Goal: Task Accomplishment & Management: Use online tool/utility

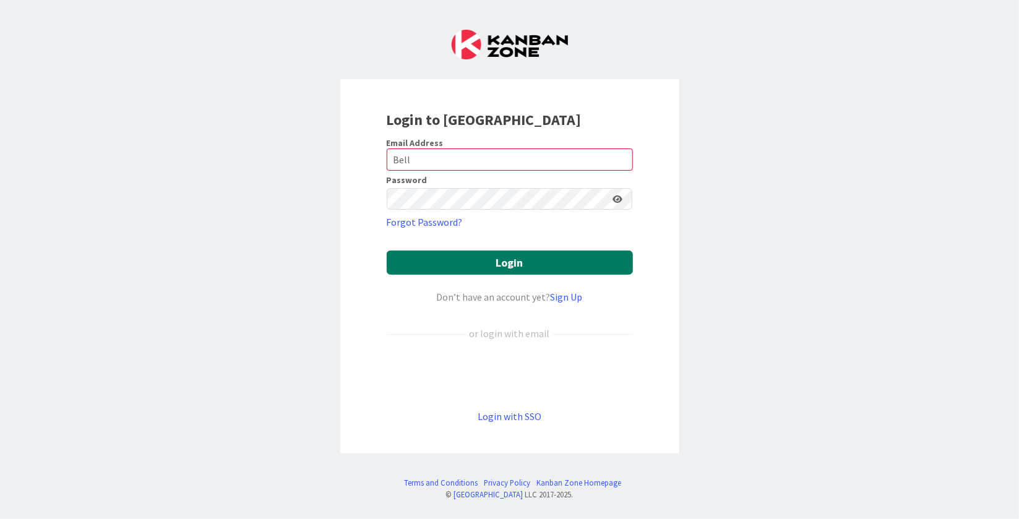
click at [446, 272] on button "Login" at bounding box center [510, 263] width 246 height 24
click at [751, 267] on div "Login to [GEOGRAPHIC_DATA] Email Address Bell Password Forgot Password? Login D…" at bounding box center [509, 259] width 1019 height 519
click at [599, 263] on button "Login" at bounding box center [510, 263] width 246 height 24
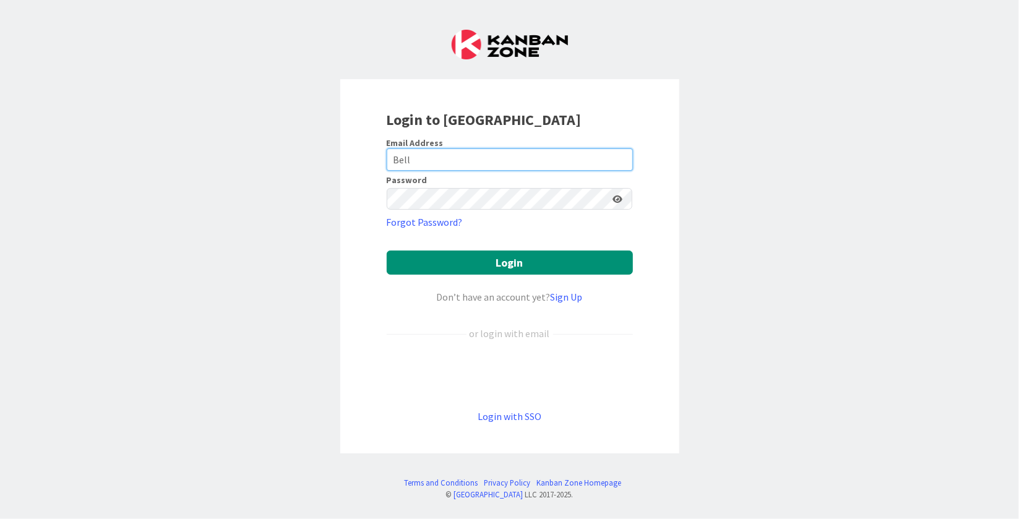
drag, startPoint x: 438, startPoint y: 161, endPoint x: 277, endPoint y: 151, distance: 161.2
click at [277, 151] on div "Login to [GEOGRAPHIC_DATA] Email Address Bell Password Forgot Password? Login D…" at bounding box center [509, 259] width 1019 height 519
type input "[EMAIL_ADDRESS][DOMAIN_NAME]"
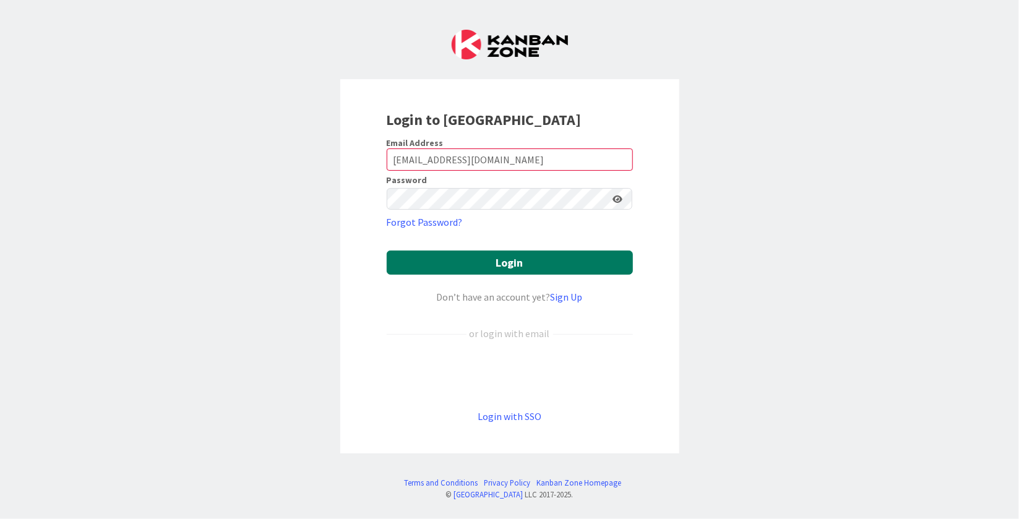
click at [493, 267] on button "Login" at bounding box center [510, 263] width 246 height 24
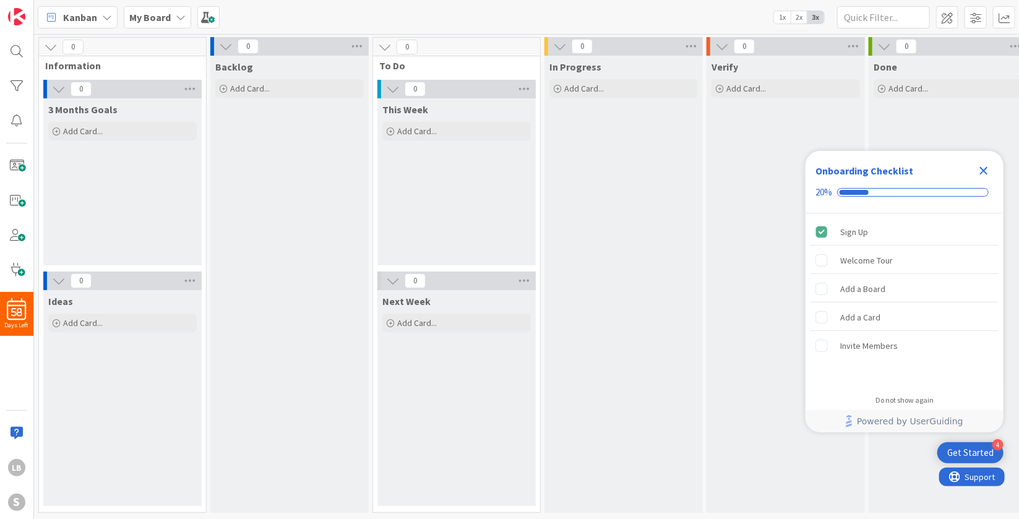
click at [985, 167] on icon "Close Checklist" at bounding box center [984, 170] width 15 height 15
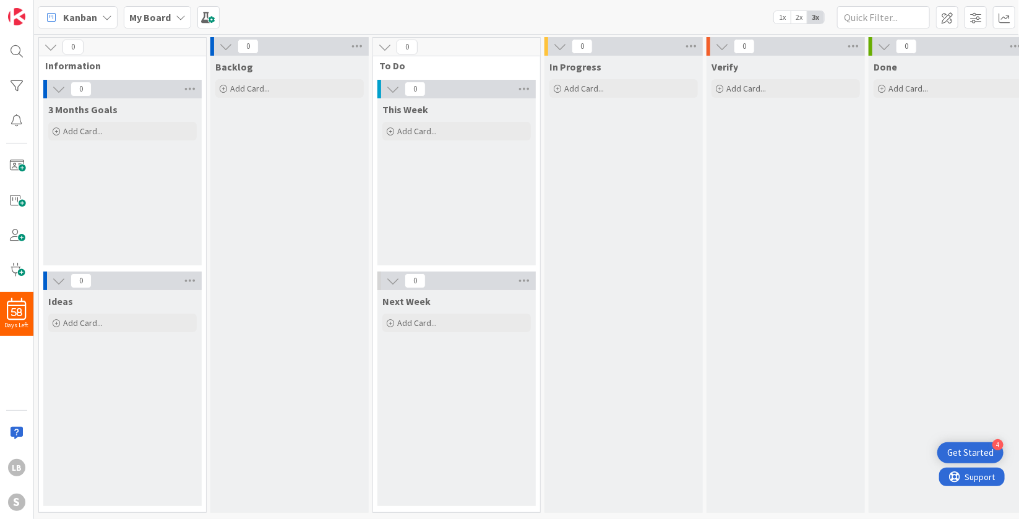
click at [98, 12] on div "Kanban" at bounding box center [78, 17] width 80 height 22
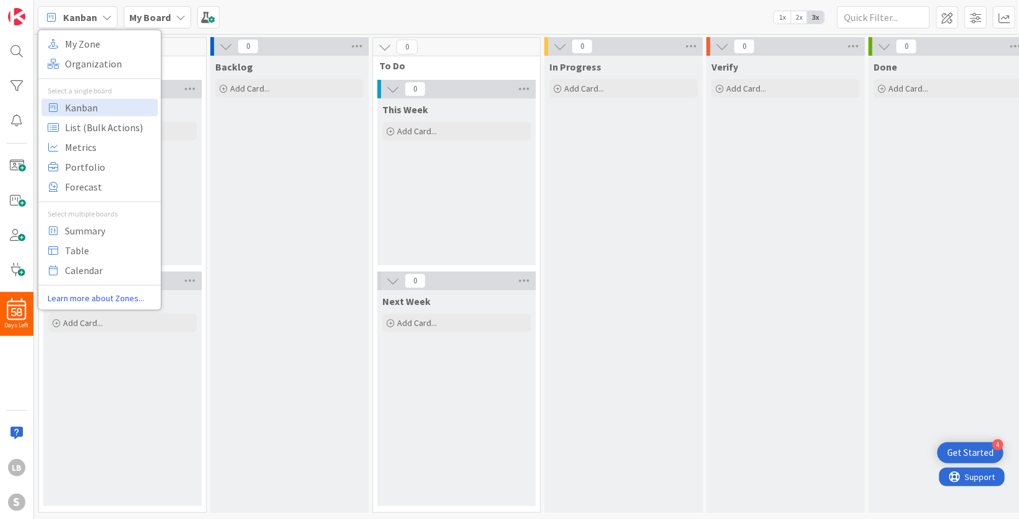
click at [170, 19] on div "My Board" at bounding box center [157, 17] width 67 height 22
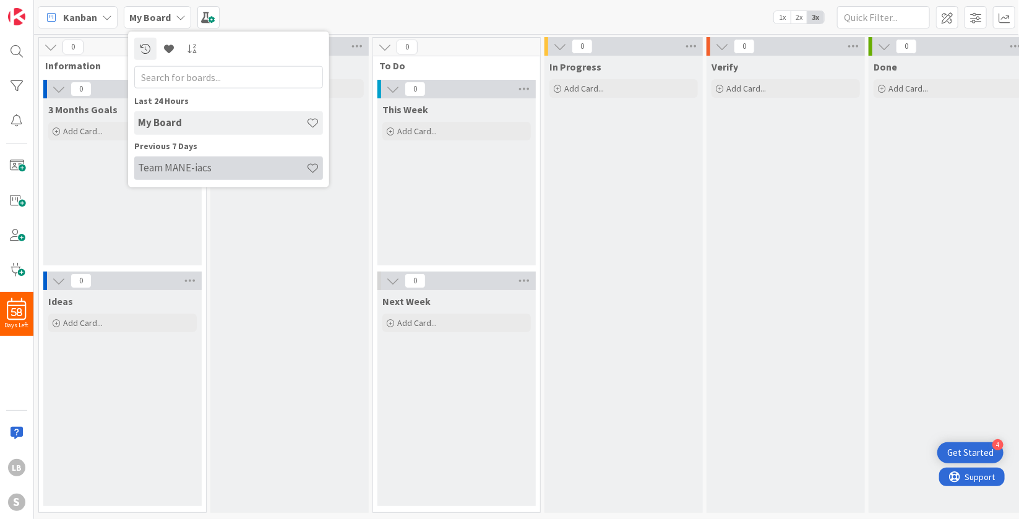
click at [186, 167] on h4 "Team MANE-iacs" at bounding box center [222, 168] width 168 height 12
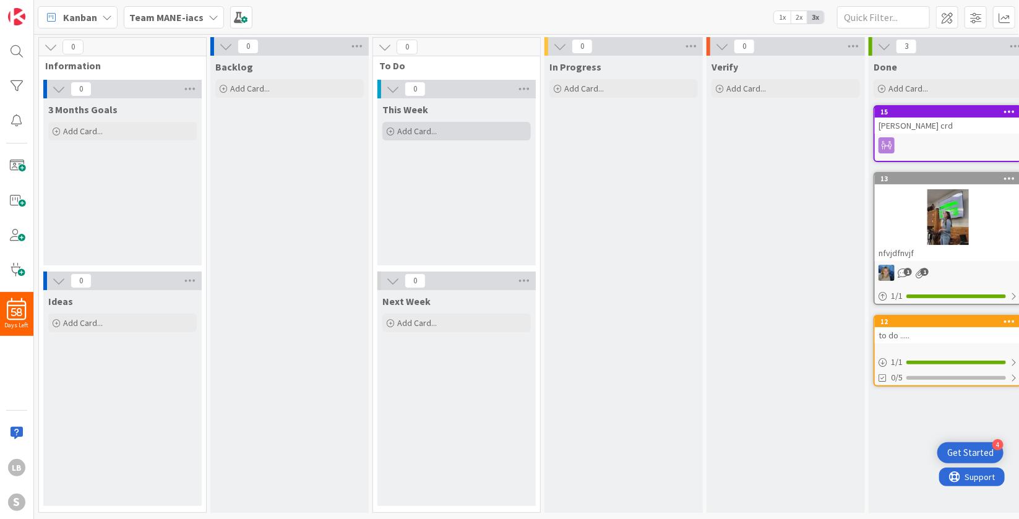
click at [408, 129] on span "Add Card..." at bounding box center [417, 131] width 40 height 11
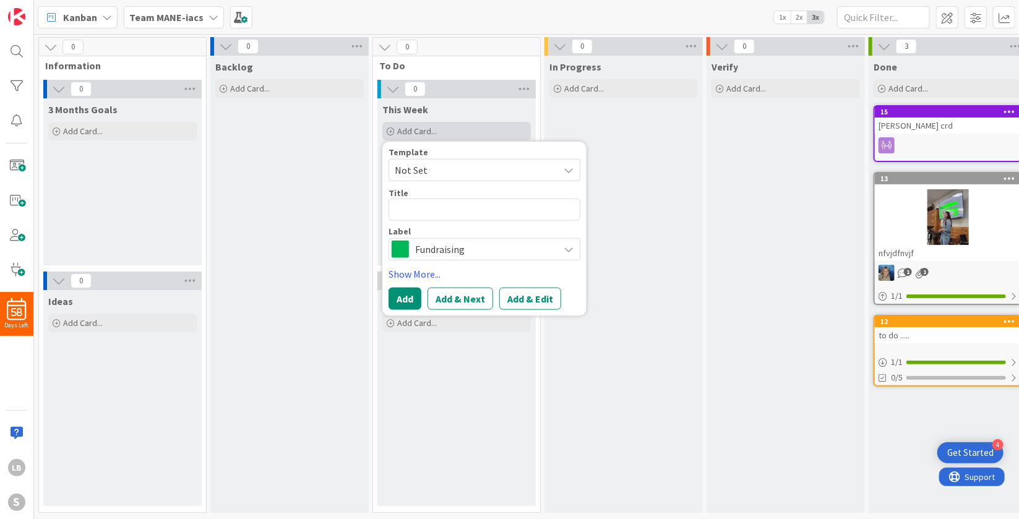
type textarea "x"
type textarea "F"
type textarea "x"
type textarea "Fi"
type textarea "x"
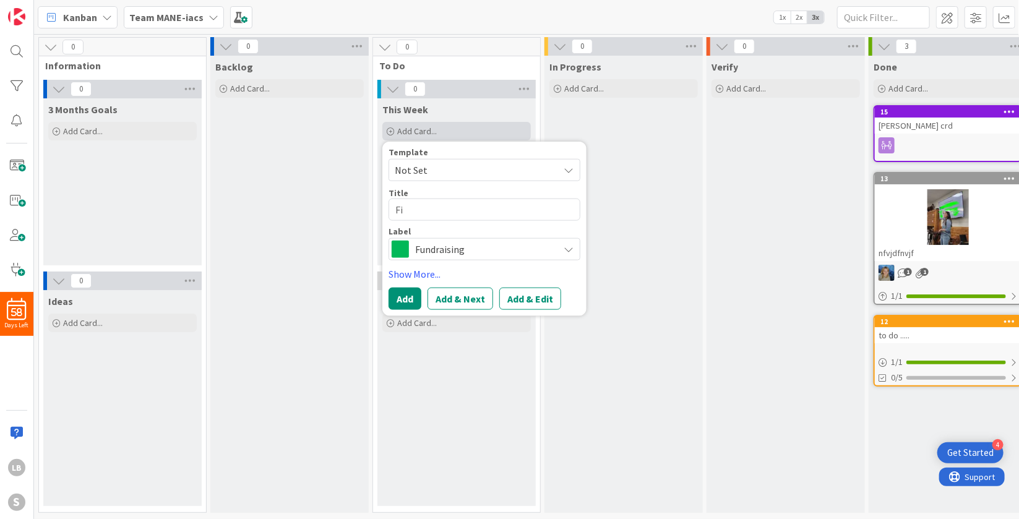
type textarea "Fin"
type textarea "x"
type textarea "Fini"
type textarea "x"
type textarea "Finis"
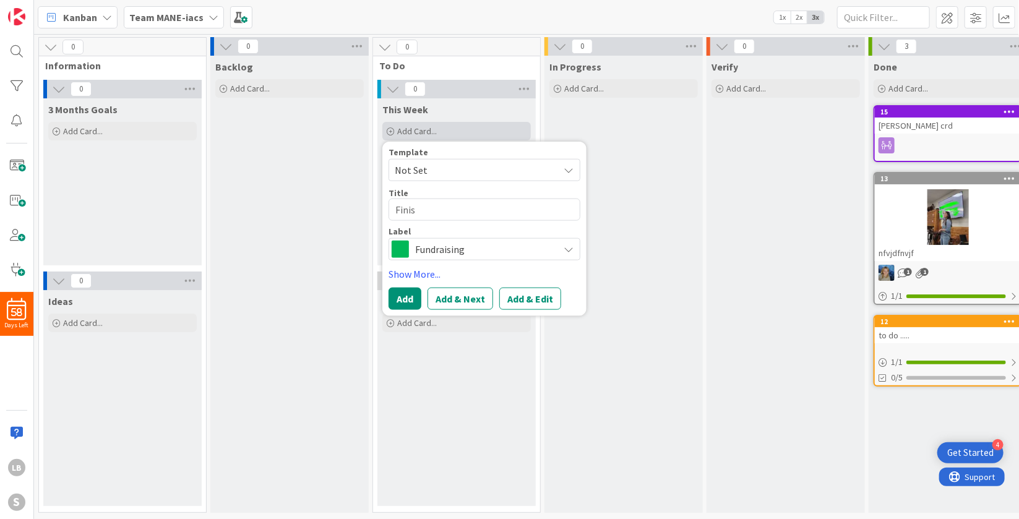
type textarea "x"
type textarea "Finish"
type textarea "x"
type textarea "Finish"
type textarea "x"
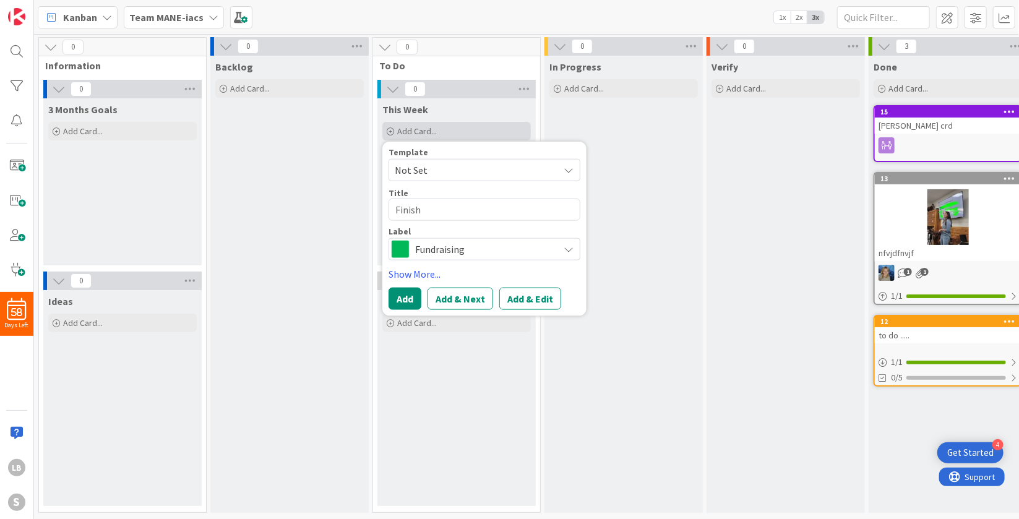
type textarea "Finish i"
type textarea "x"
type textarea "Finish in"
type textarea "x"
type textarea "Finish inp"
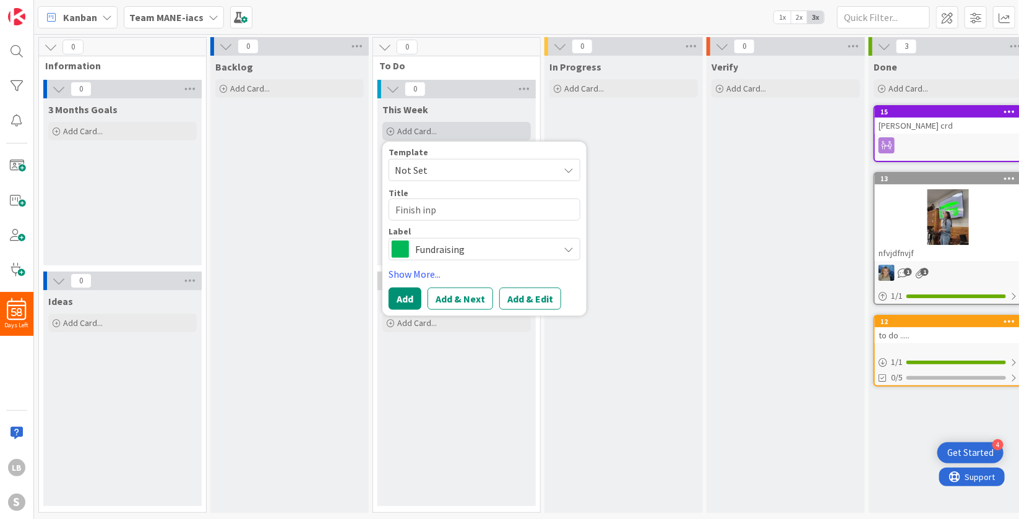
type textarea "x"
type textarea "Finish inpu"
type textarea "x"
type textarea "Finish input"
type textarea "x"
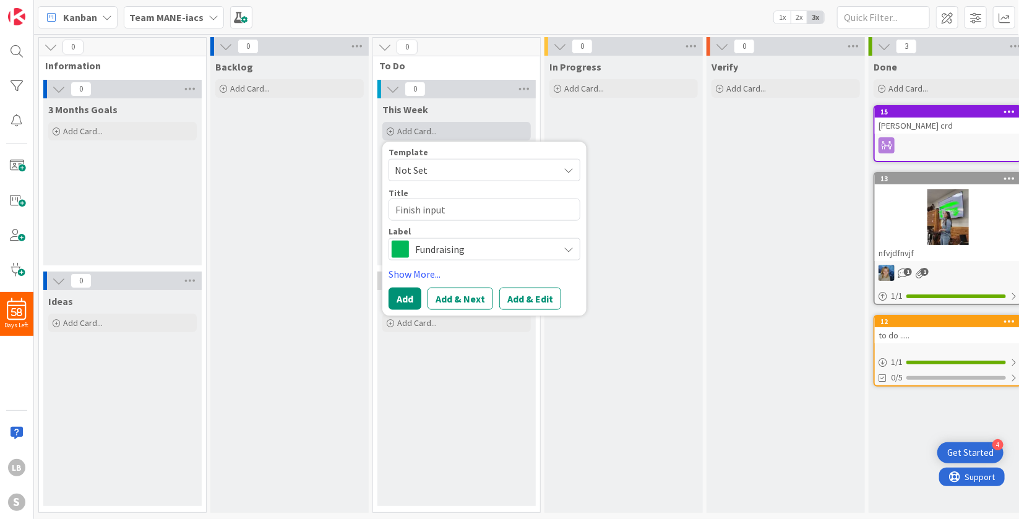
type textarea "Finish inputi"
type textarea "x"
type textarea "Finish inputin"
type textarea "x"
type textarea "Finish inputing"
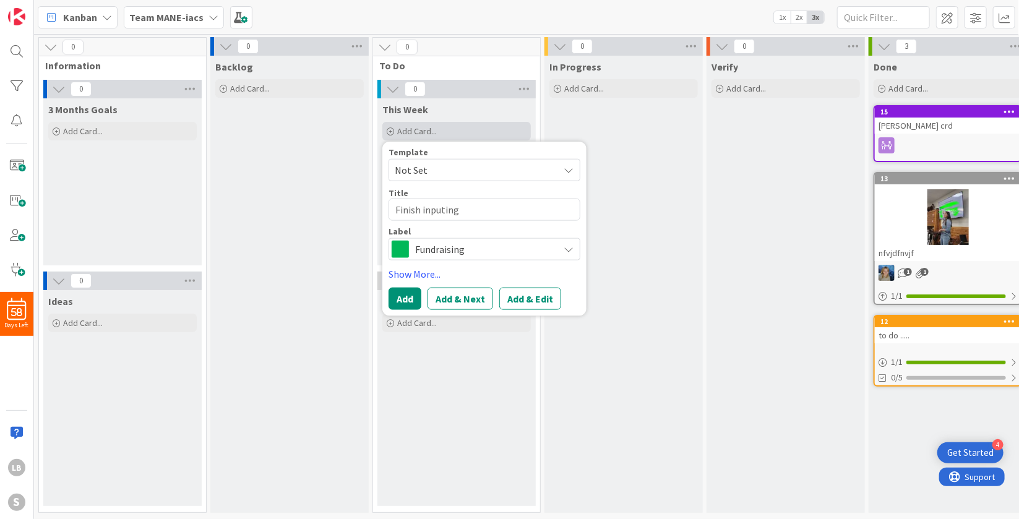
type textarea "x"
type textarea "Finish inputing"
type textarea "x"
type textarea "Finish inputing W"
type textarea "x"
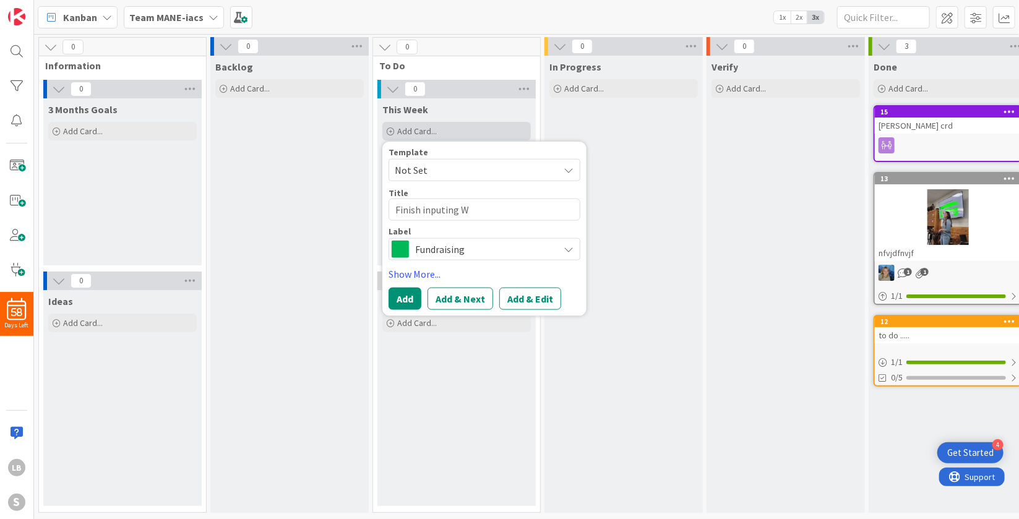
type textarea "Finish inputing Wr"
type textarea "x"
type textarea "Finish inputing Wra"
type textarea "x"
type textarea "Finish inputing Wran"
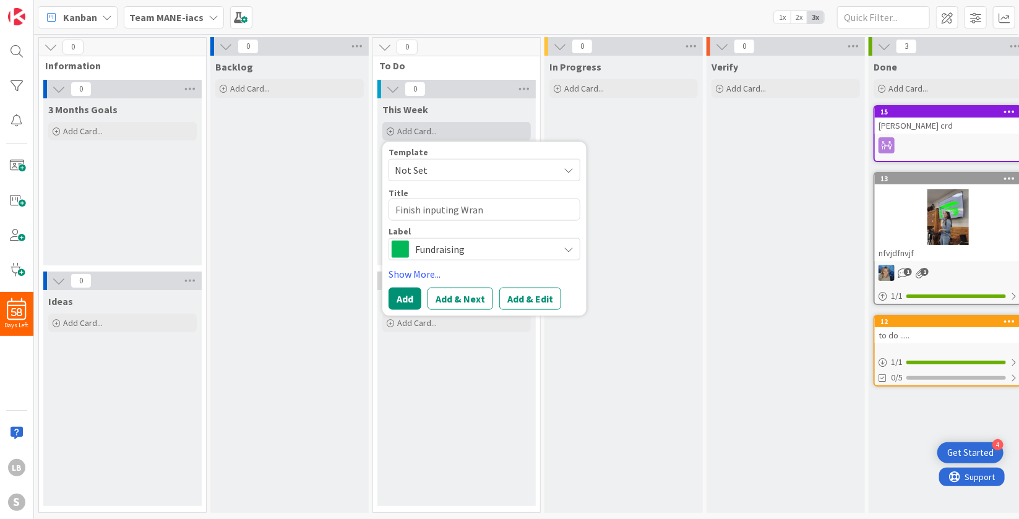
type textarea "x"
type textarea "Finish inputing Wrang"
type textarea "x"
type textarea "Finish inputing Wrange"
type textarea "x"
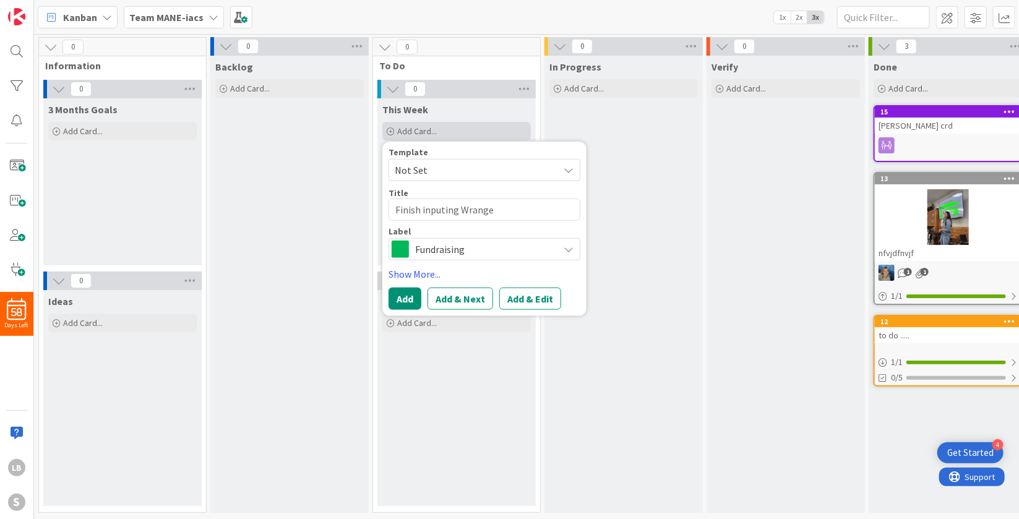
type textarea "Finish inputing Wranger"
type textarea "x"
type textarea "Finish inputing Wranger"
type textarea "x"
type textarea "Finish inputing Wranger i"
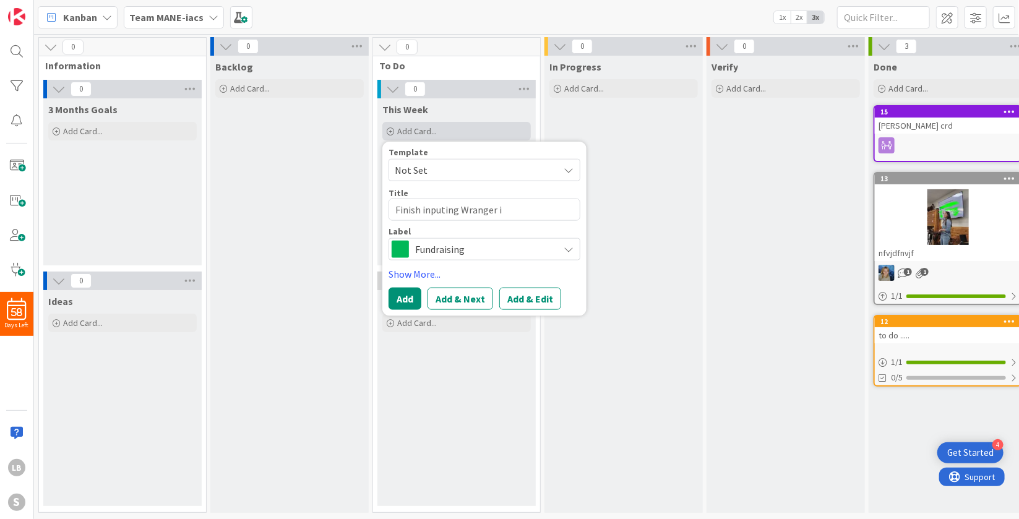
type textarea "x"
type textarea "Finish inputing Wranger in"
type textarea "x"
type textarea "Finish inputing Wranger inf"
type textarea "x"
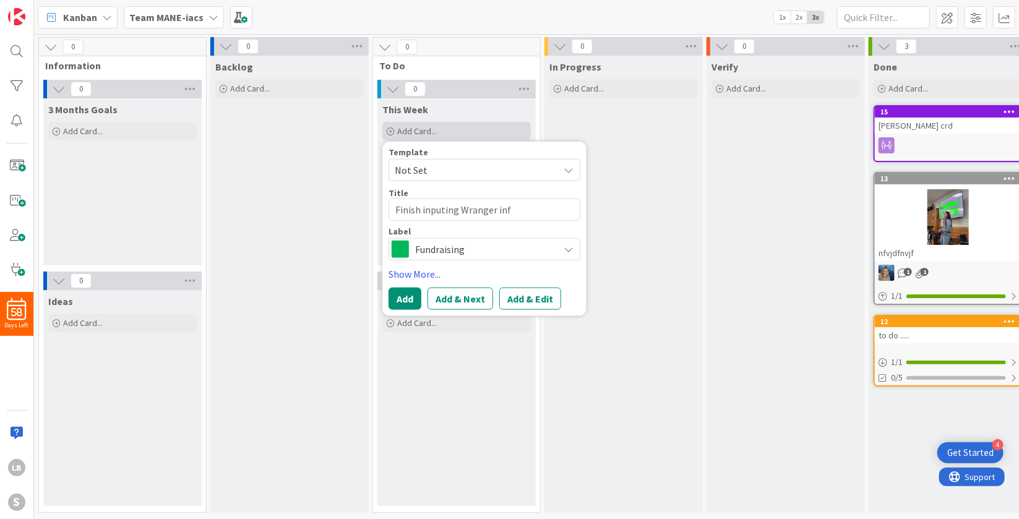
type textarea "Finish inputing Wranger info"
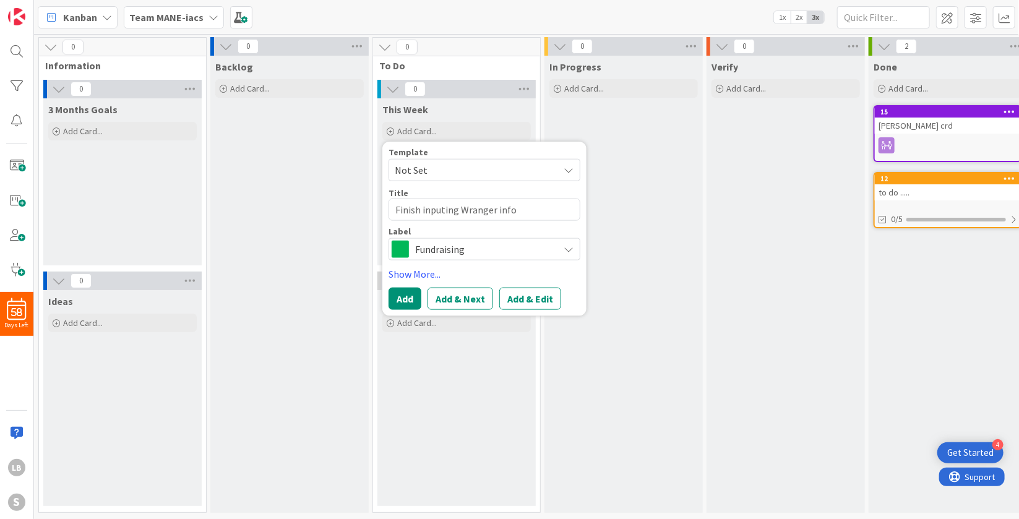
type textarea "x"
click at [519, 204] on textarea "Finish inputting Wranger info" at bounding box center [485, 210] width 192 height 22
type textarea "Finish inputting Wranger info"
click at [538, 246] on span "Fundraising" at bounding box center [483, 249] width 137 height 17
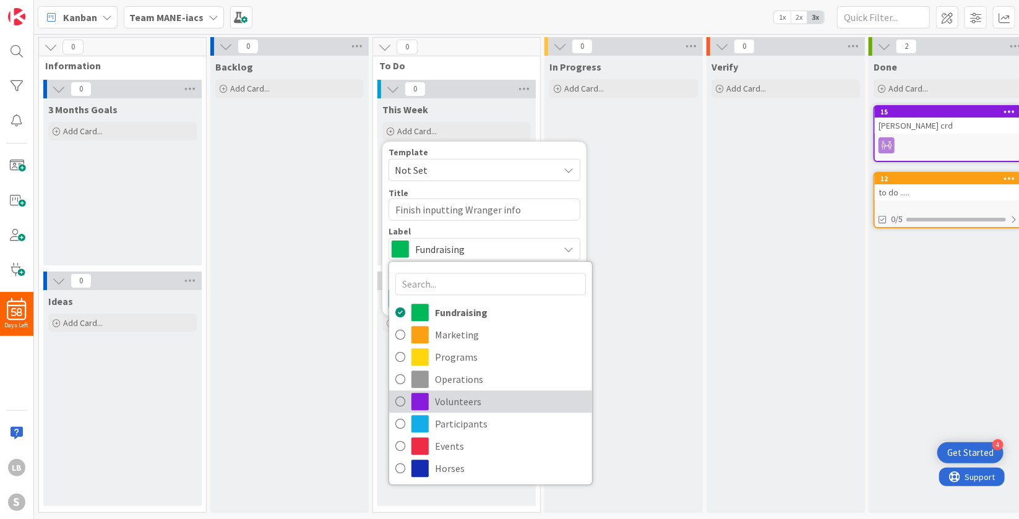
click at [395, 394] on icon at bounding box center [400, 401] width 10 height 19
type textarea "x"
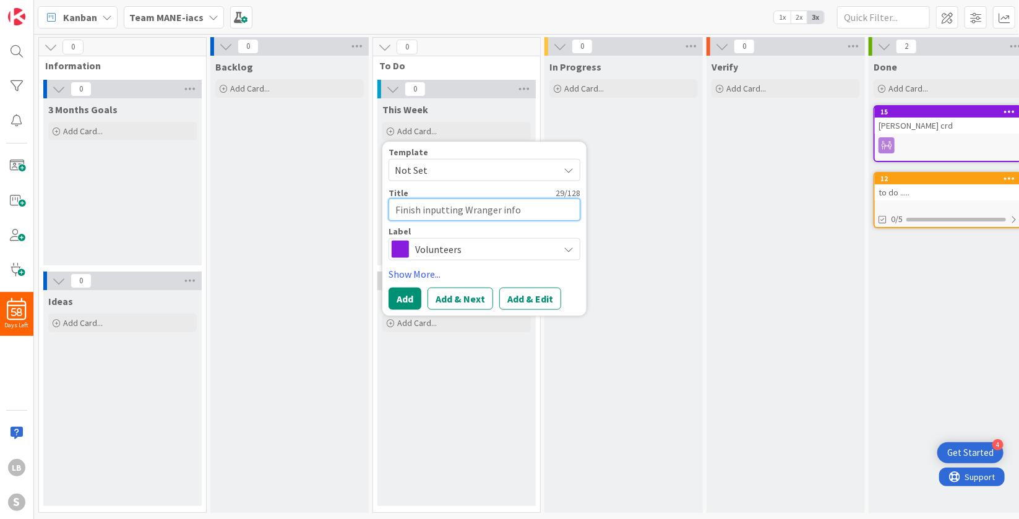
click at [491, 210] on textarea "Finish inputting Wranger info" at bounding box center [485, 210] width 192 height 22
type textarea "Finish inputting Wrangr info"
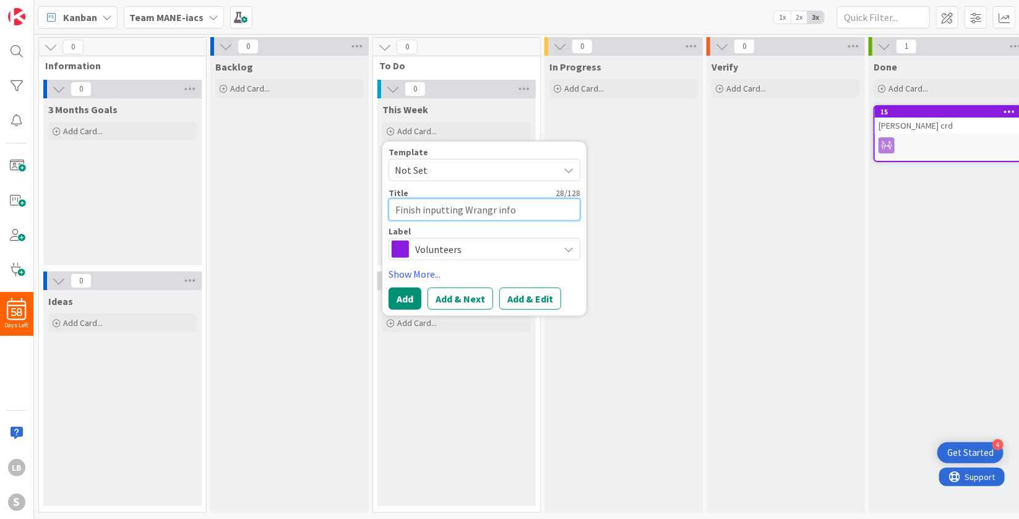
type textarea "x"
type textarea "Finish inputting Wrang info"
type textarea "x"
type textarea "Finish inputting Wrangl info"
type textarea "x"
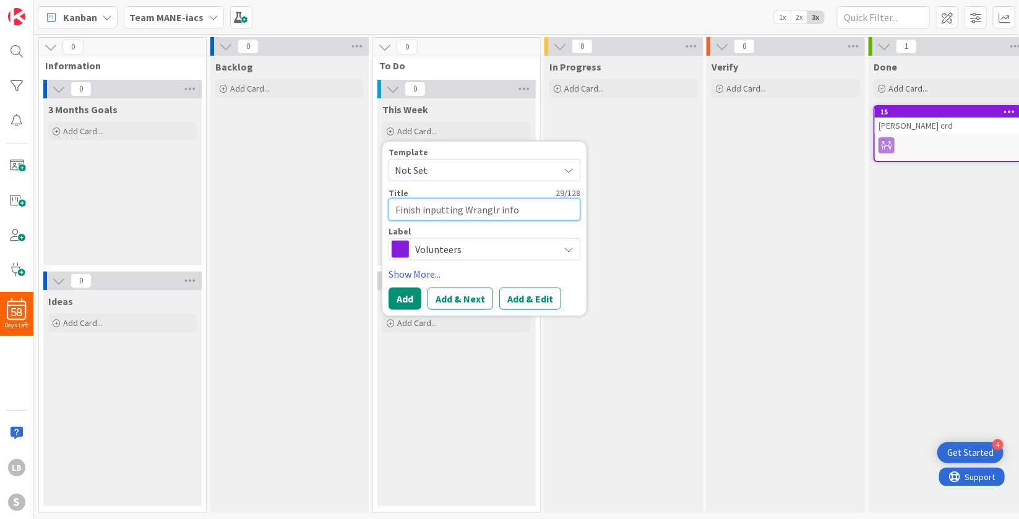
click at [550, 204] on textarea "Finish inputting Wranglr info" at bounding box center [485, 210] width 192 height 22
type textarea "Finish inputting Wranglr info"
click at [399, 297] on button "Add" at bounding box center [405, 299] width 33 height 22
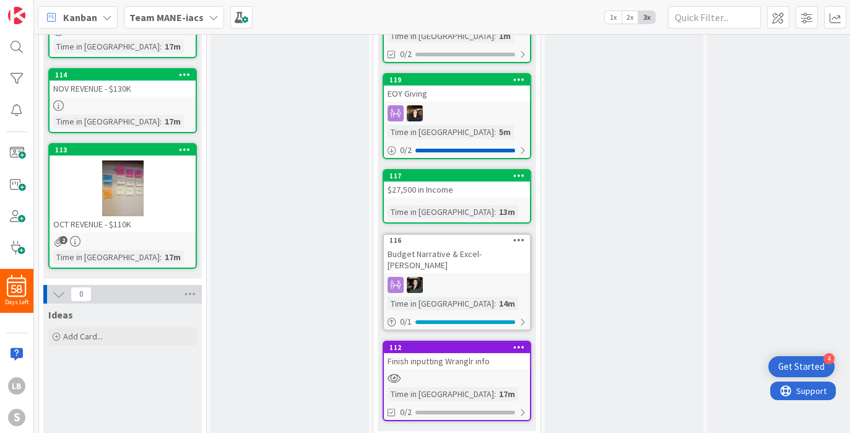
scroll to position [20, 0]
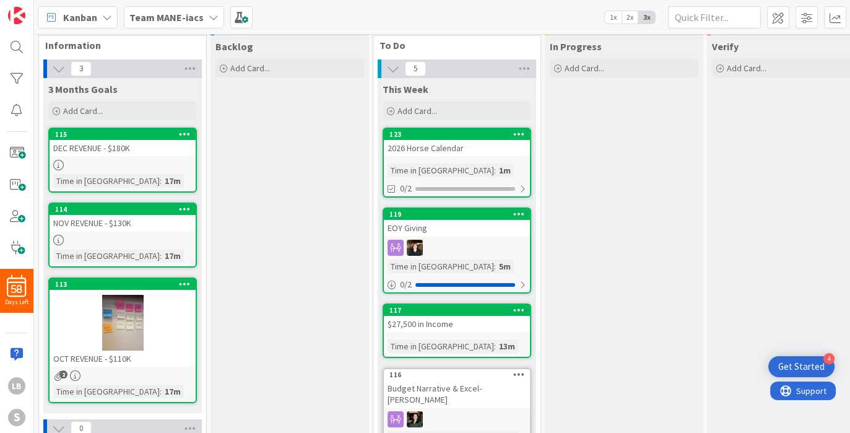
click at [491, 160] on div "123 2026 Horse Calendar Time in [GEOGRAPHIC_DATA] : 1m 0/2" at bounding box center [456, 162] width 149 height 70
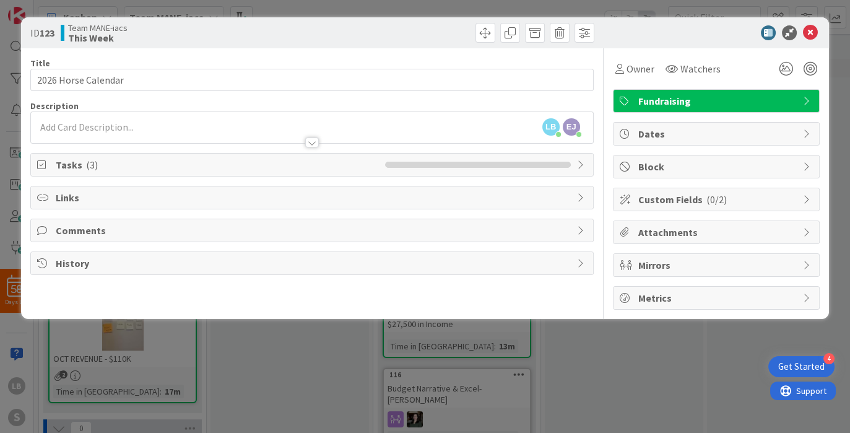
click at [585, 164] on icon at bounding box center [582, 165] width 10 height 10
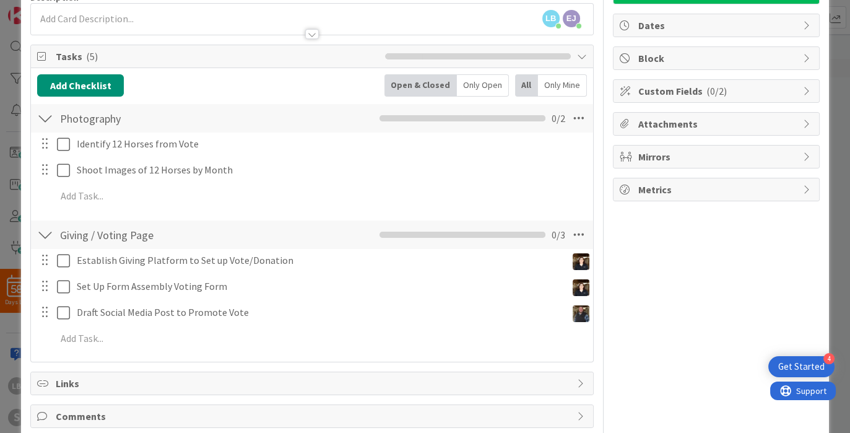
scroll to position [111, 0]
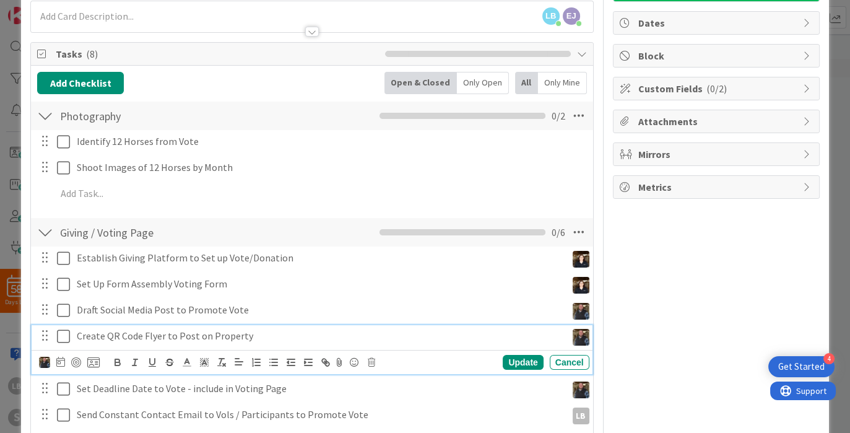
click at [179, 329] on p "Create QR Code Flyer to Post on Property" at bounding box center [319, 336] width 485 height 14
click at [613, 330] on div "Owner LB Fundraising Dates Block Custom Fields ( 0/2 ) Attachments Mirrors Metr…" at bounding box center [716, 249] width 207 height 625
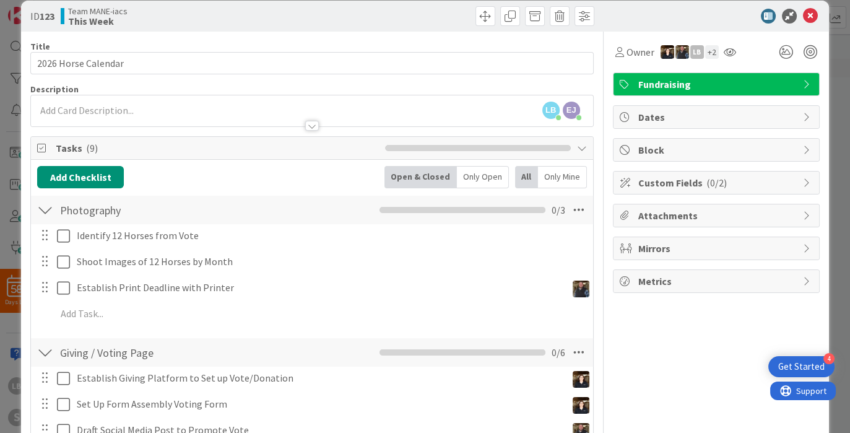
scroll to position [0, 0]
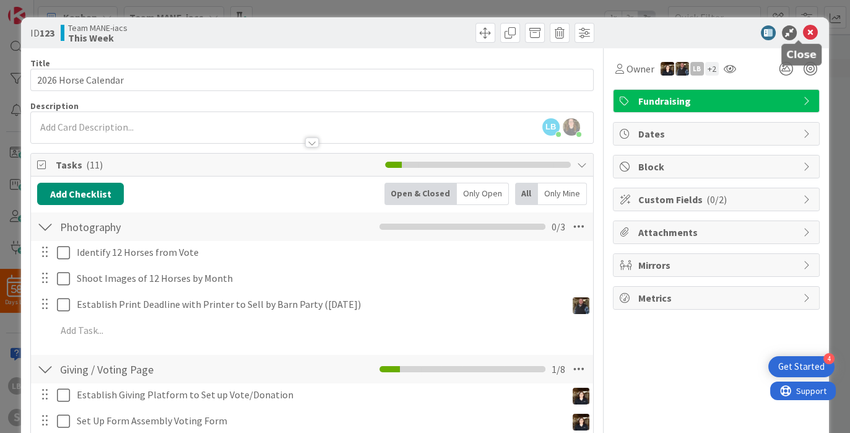
click at [803, 35] on icon at bounding box center [810, 32] width 15 height 15
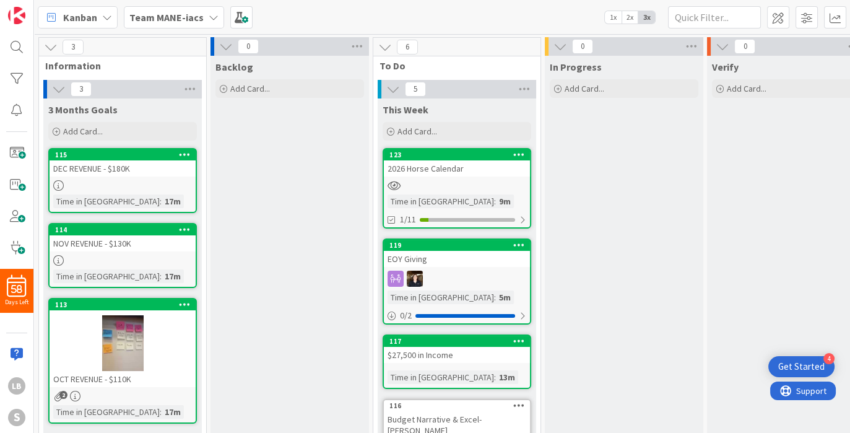
click at [469, 183] on div at bounding box center [457, 185] width 146 height 11
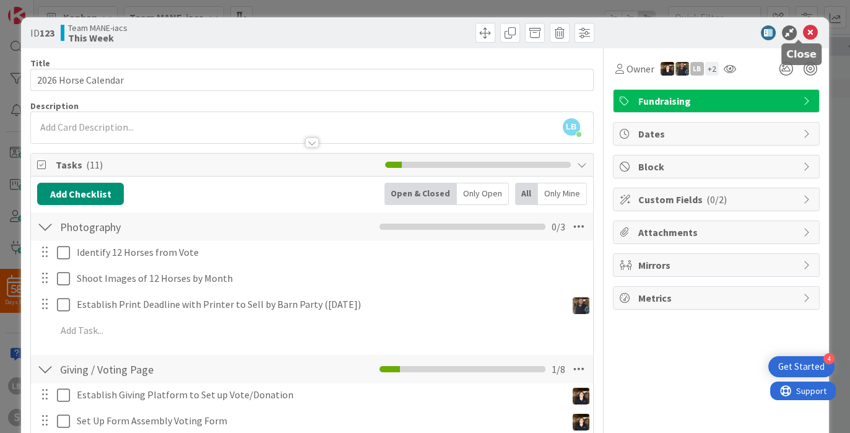
click at [803, 31] on icon at bounding box center [810, 32] width 15 height 15
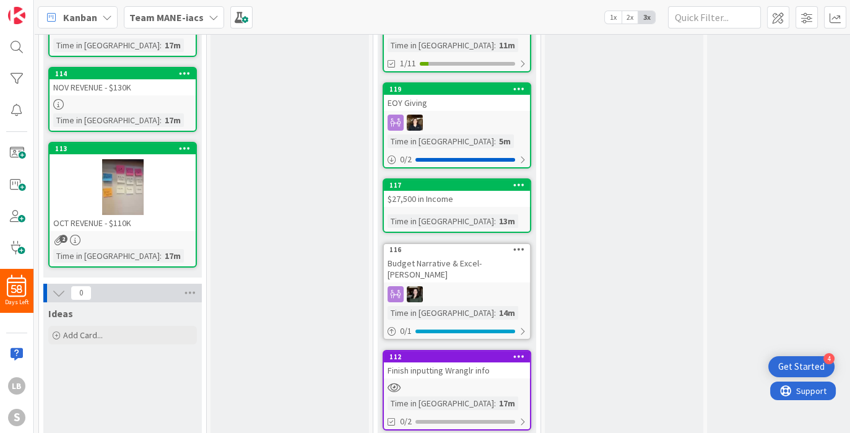
scroll to position [233, 0]
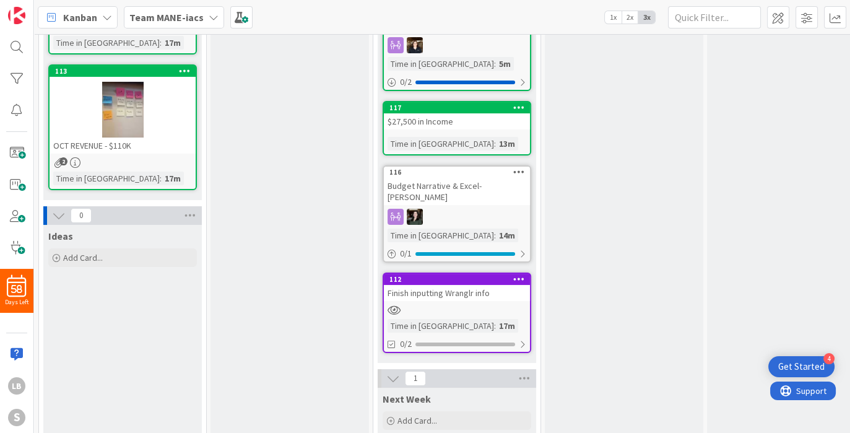
click at [503, 304] on div at bounding box center [457, 309] width 146 height 11
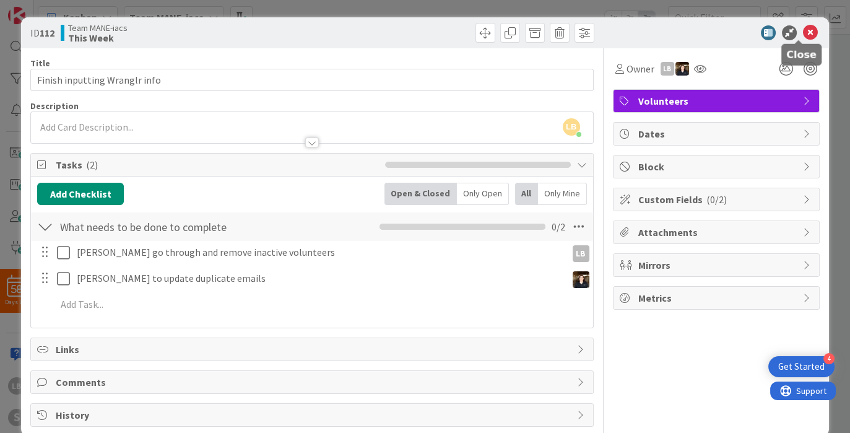
click at [803, 33] on icon at bounding box center [810, 32] width 15 height 15
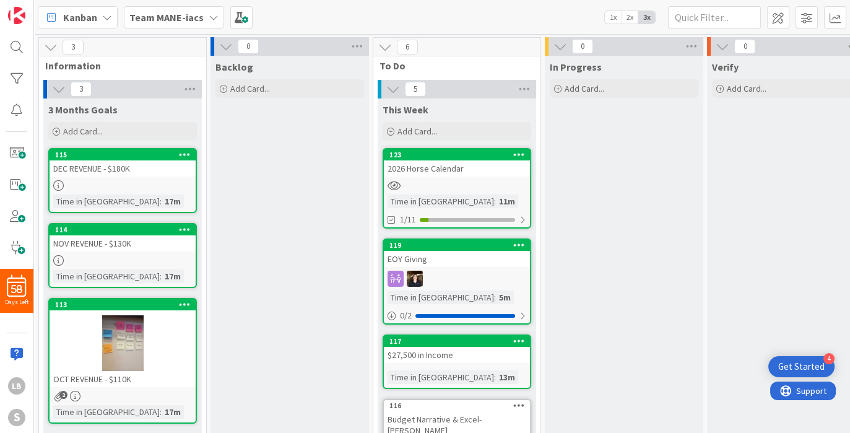
click at [478, 167] on div "2026 Horse Calendar" at bounding box center [457, 168] width 146 height 16
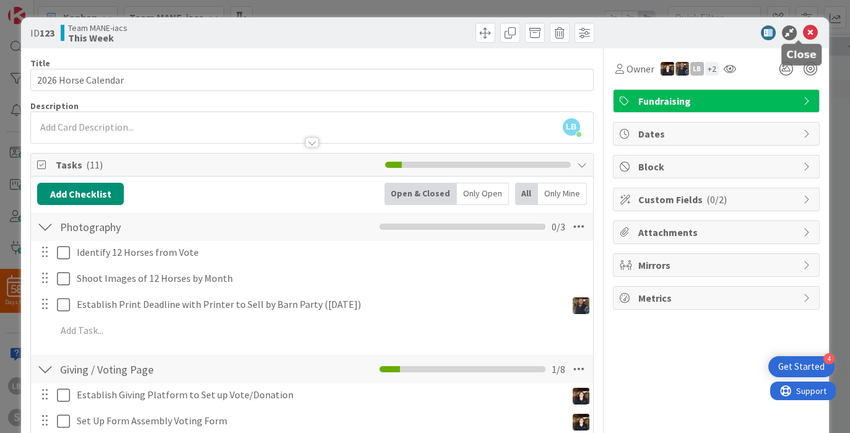
click at [803, 38] on icon at bounding box center [810, 32] width 15 height 15
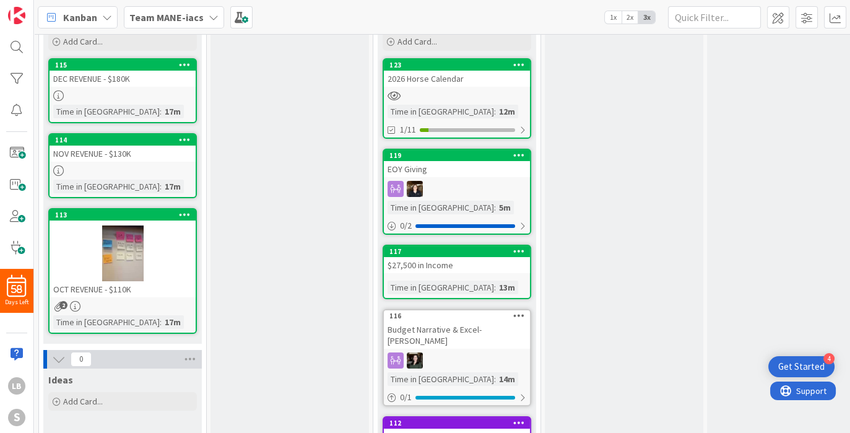
scroll to position [301, 0]
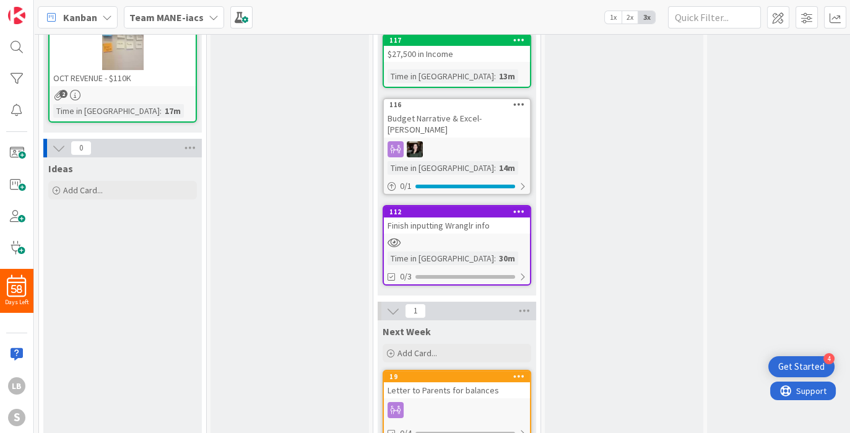
click at [462, 220] on div "112 Finish inputting Wranglr info Time in Column : 30m 0/3" at bounding box center [456, 245] width 149 height 80
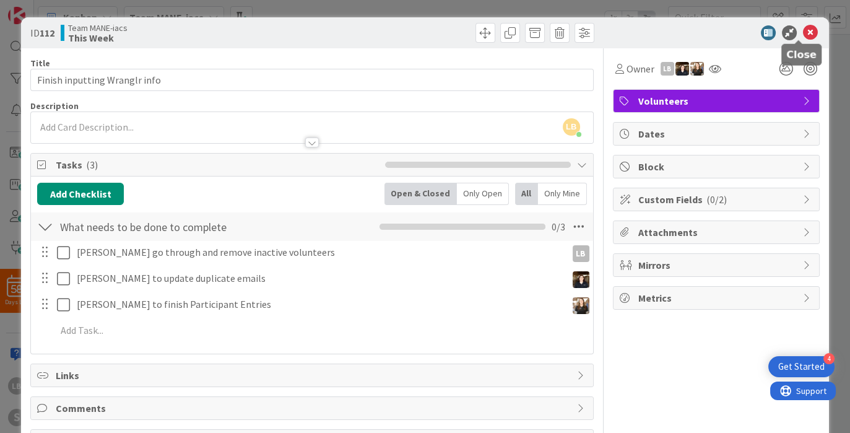
click at [803, 37] on icon at bounding box center [810, 32] width 15 height 15
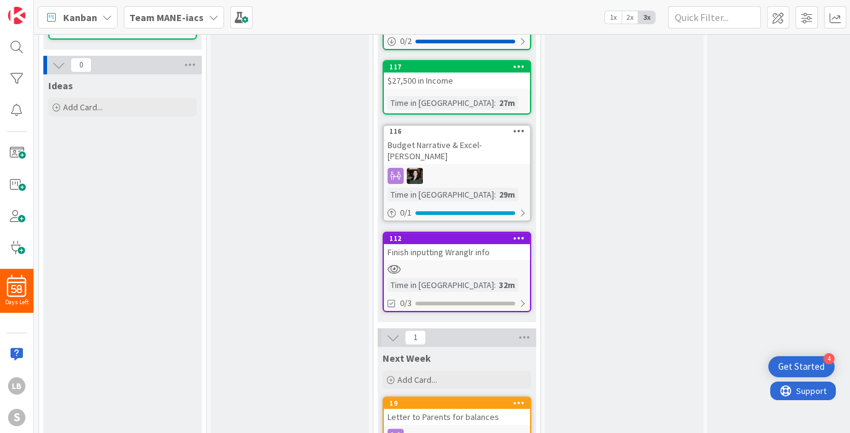
scroll to position [386, 0]
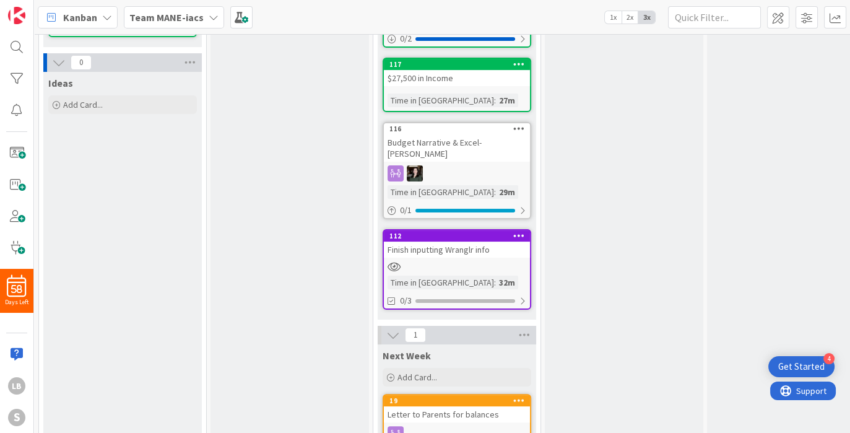
click at [475, 241] on div "Finish inputting Wranglr info" at bounding box center [457, 249] width 146 height 16
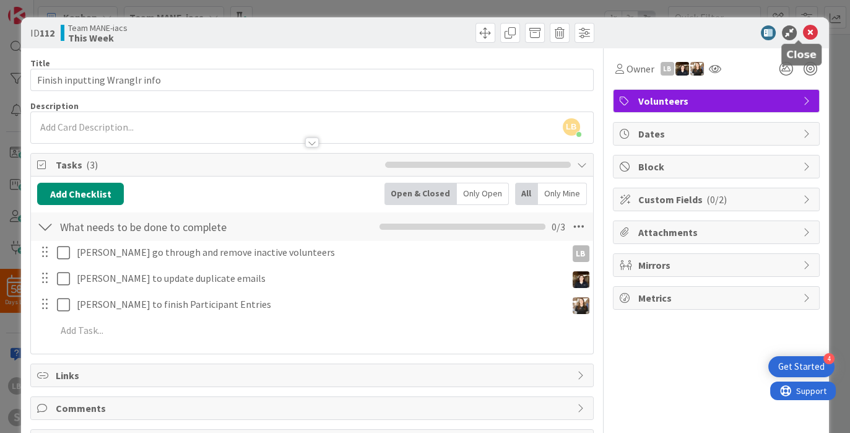
click at [803, 31] on icon at bounding box center [810, 32] width 15 height 15
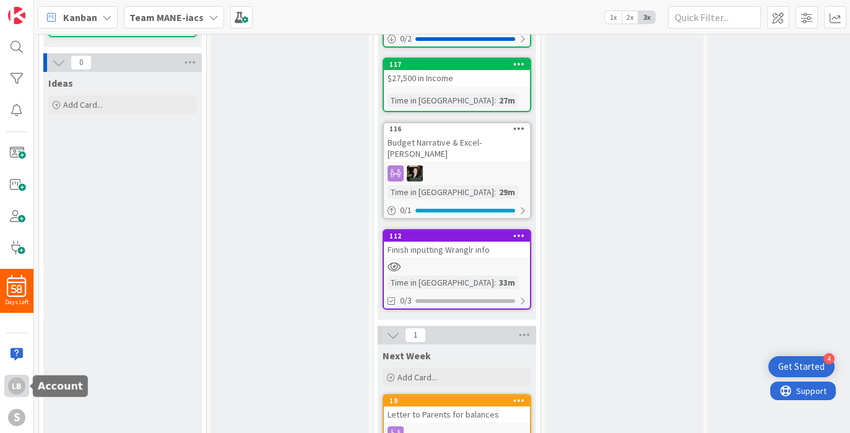
click at [25, 384] on div "LB" at bounding box center [16, 385] width 17 height 17
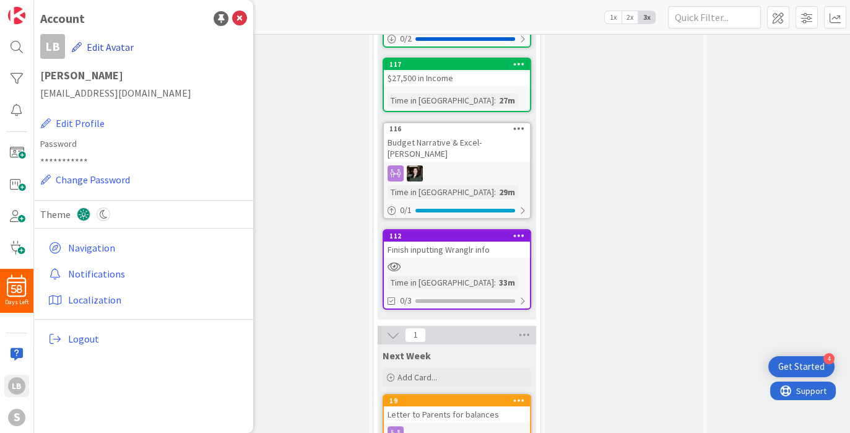
click at [90, 45] on button "Edit Avatar" at bounding box center [102, 47] width 63 height 26
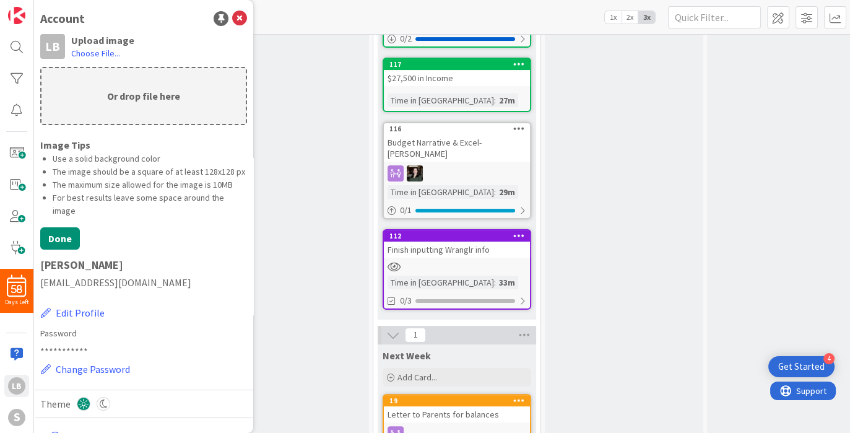
click at [90, 61] on div "Upload image Choose File..." at bounding box center [159, 50] width 176 height 33
click at [90, 51] on label "Choose File..." at bounding box center [95, 53] width 49 height 12
click at [34, 0] on input "Choose File..." at bounding box center [34, 0] width 0 height 0
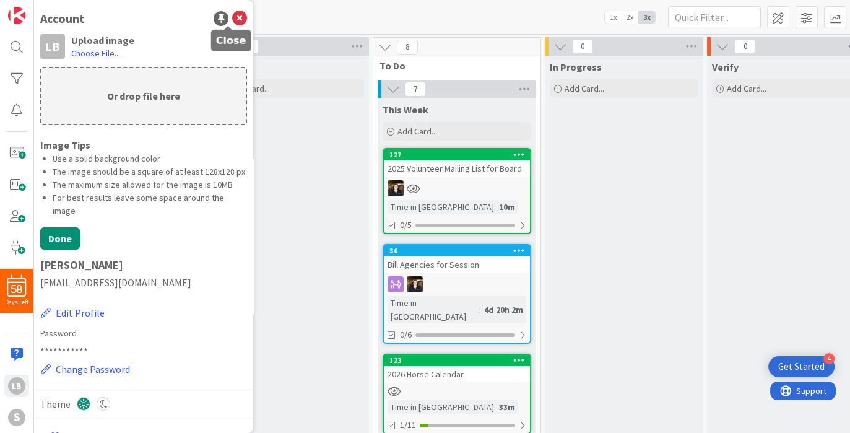
click at [232, 15] on icon at bounding box center [239, 18] width 15 height 15
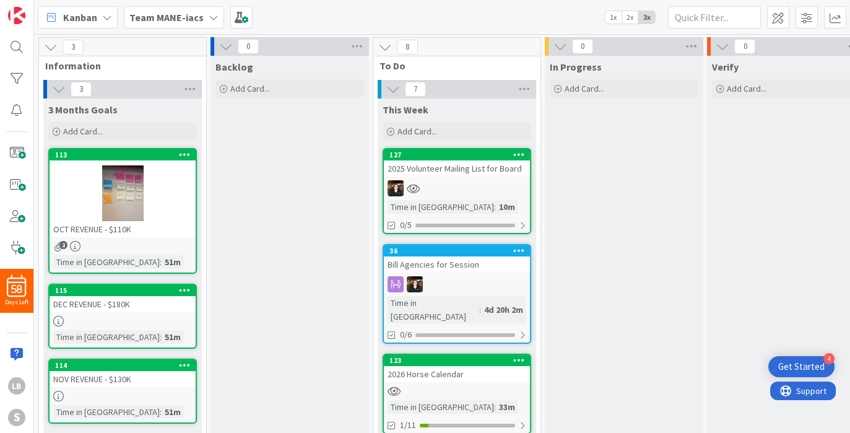
click at [199, 16] on div "Team MANE-iacs" at bounding box center [174, 17] width 100 height 22
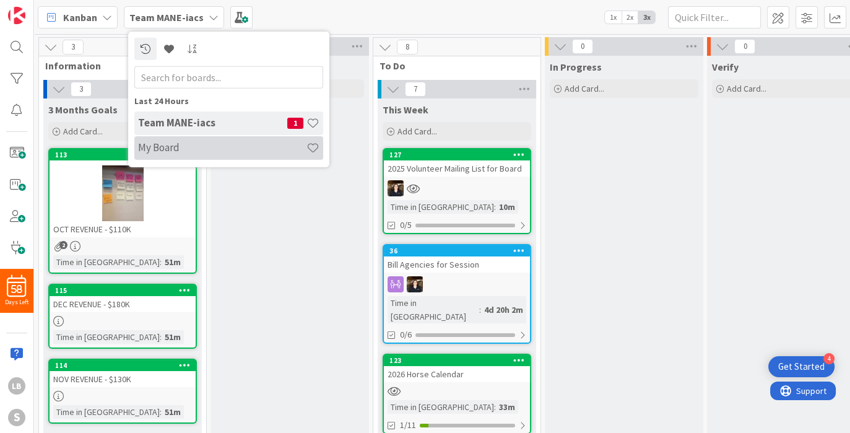
click at [165, 150] on h4 "My Board" at bounding box center [222, 147] width 168 height 12
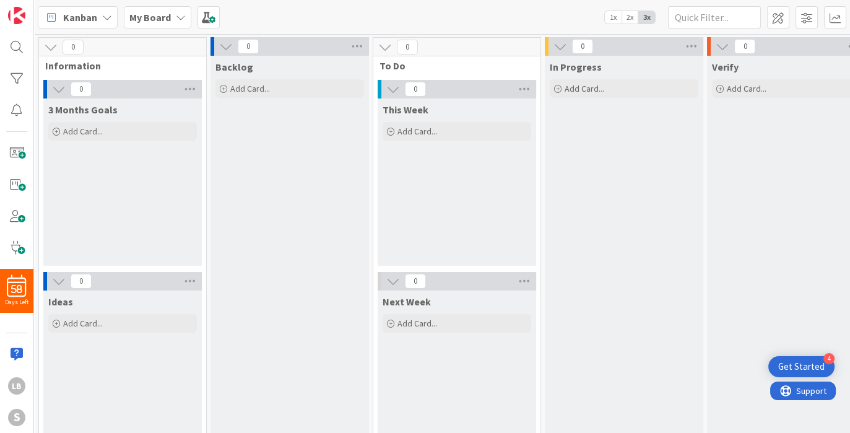
click at [186, 7] on div "My Board" at bounding box center [157, 17] width 67 height 22
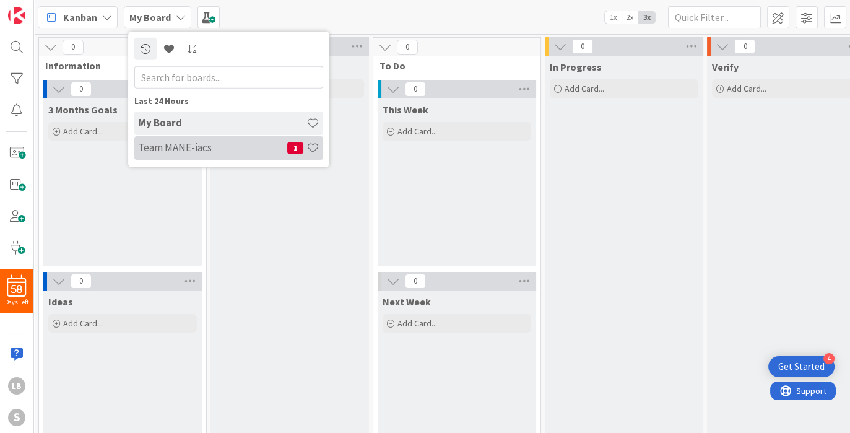
click at [181, 149] on h4 "Team MANE-iacs" at bounding box center [212, 147] width 149 height 12
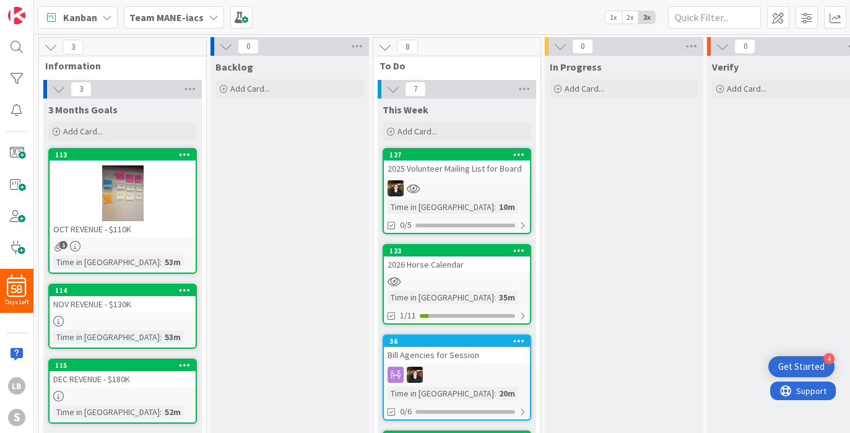
click at [194, 16] on b "Team MANE-iacs" at bounding box center [166, 17] width 74 height 12
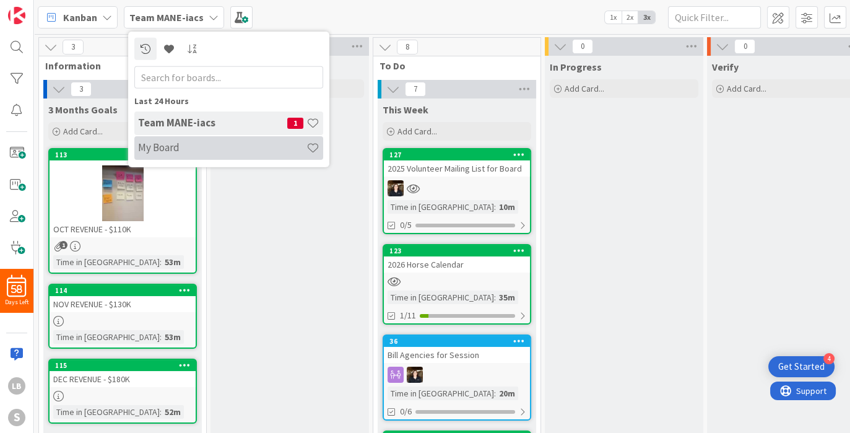
click at [170, 144] on h4 "My Board" at bounding box center [222, 147] width 168 height 12
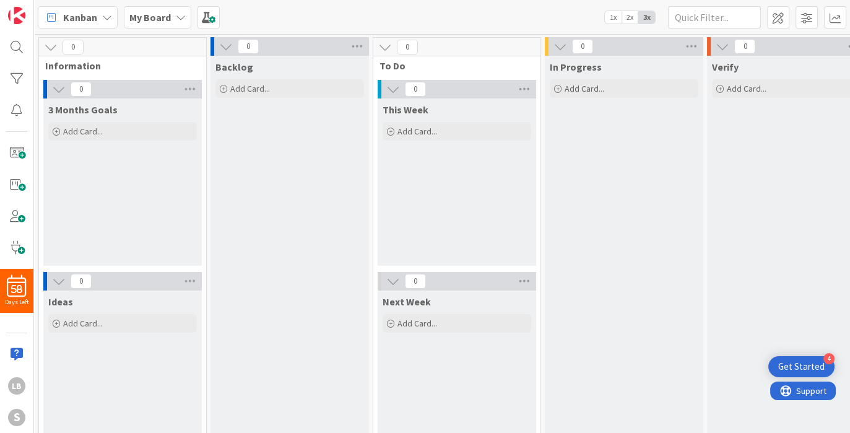
click at [49, 46] on icon at bounding box center [51, 47] width 14 height 14
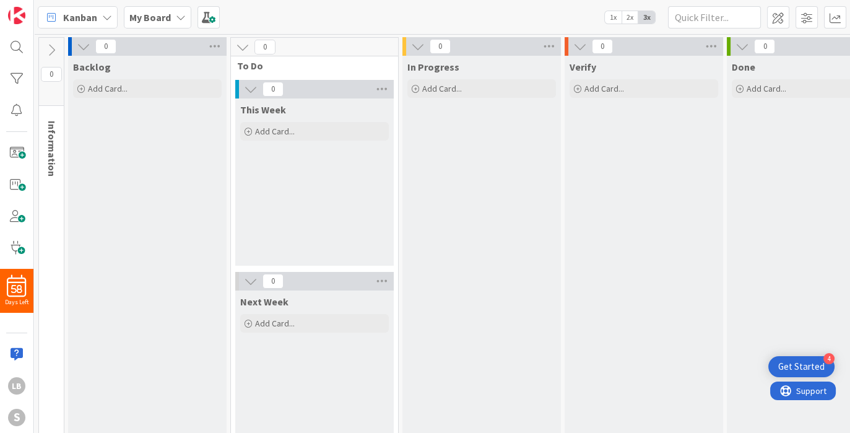
click at [49, 46] on icon at bounding box center [52, 50] width 14 height 14
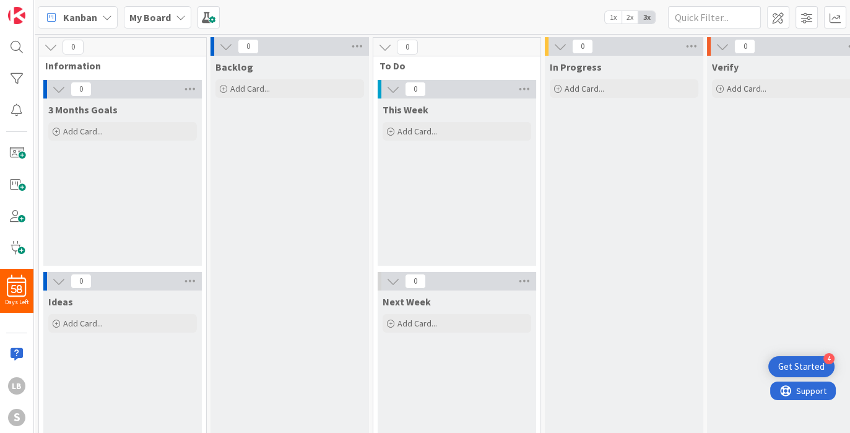
click at [102, 11] on div "Kanban" at bounding box center [78, 17] width 80 height 22
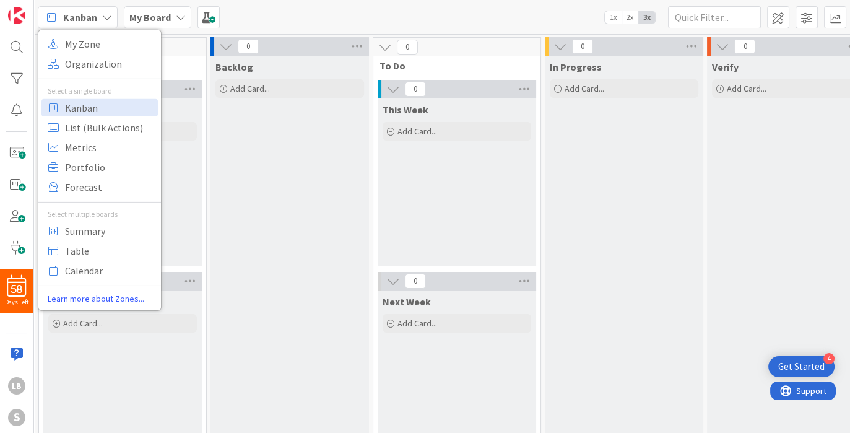
click at [110, 10] on div "Kanban" at bounding box center [78, 17] width 80 height 22
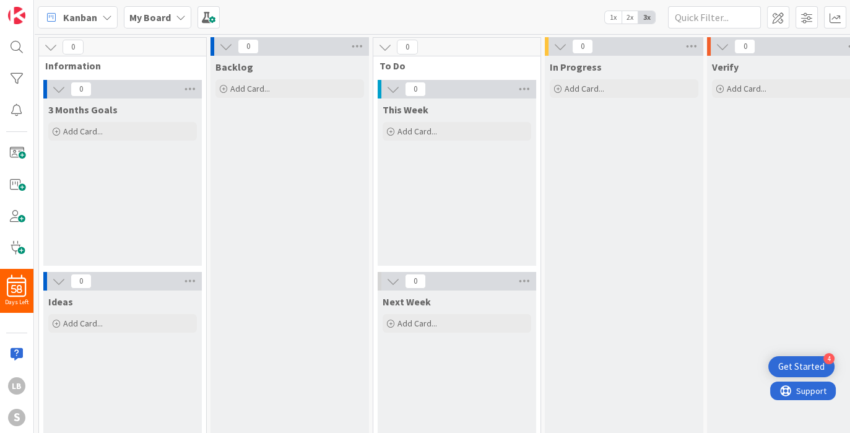
click at [257, 10] on div "Kanban My Zone Organization Select a single board Kanban List (Bulk Actions) Me…" at bounding box center [442, 17] width 816 height 34
